Goal: Transaction & Acquisition: Book appointment/travel/reservation

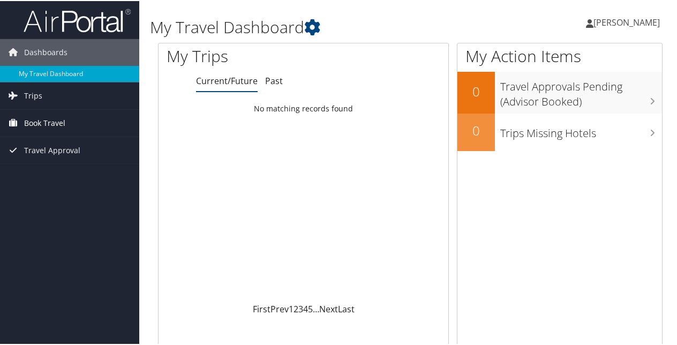
click at [45, 120] on span "Book Travel" at bounding box center [44, 122] width 41 height 27
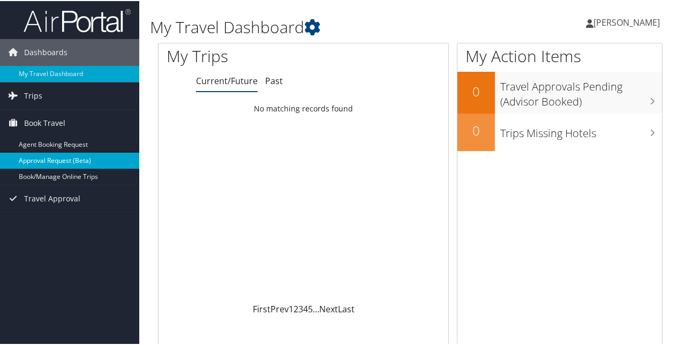
click at [66, 157] on link "Approval Request (Beta)" at bounding box center [69, 160] width 139 height 16
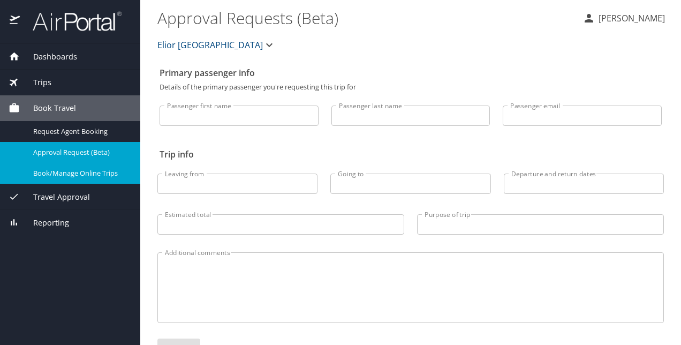
click at [76, 170] on span "Book/Manage Online Trips" at bounding box center [80, 173] width 94 height 10
